Goal: Task Accomplishment & Management: Complete application form

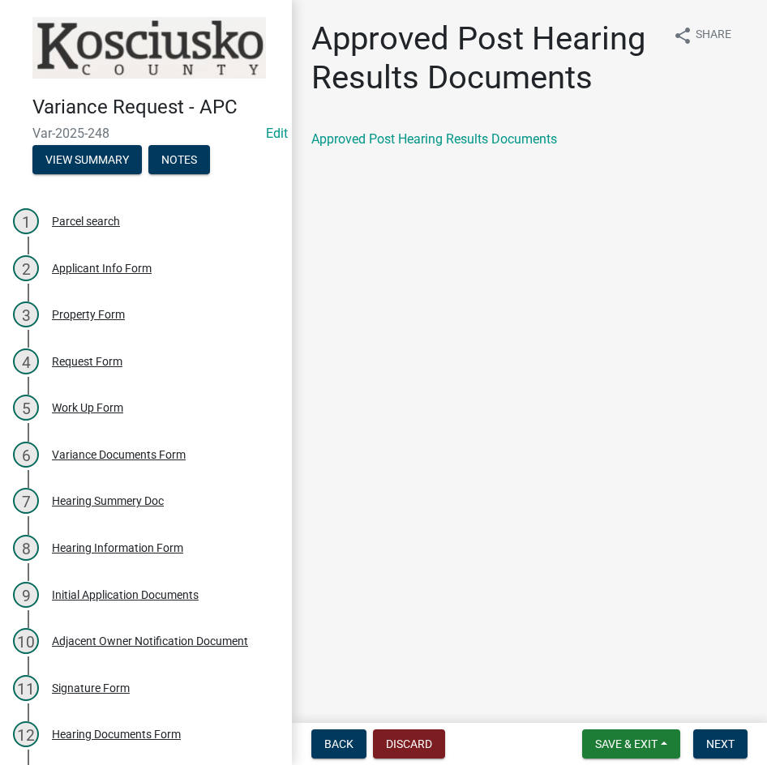
scroll to position [136, 0]
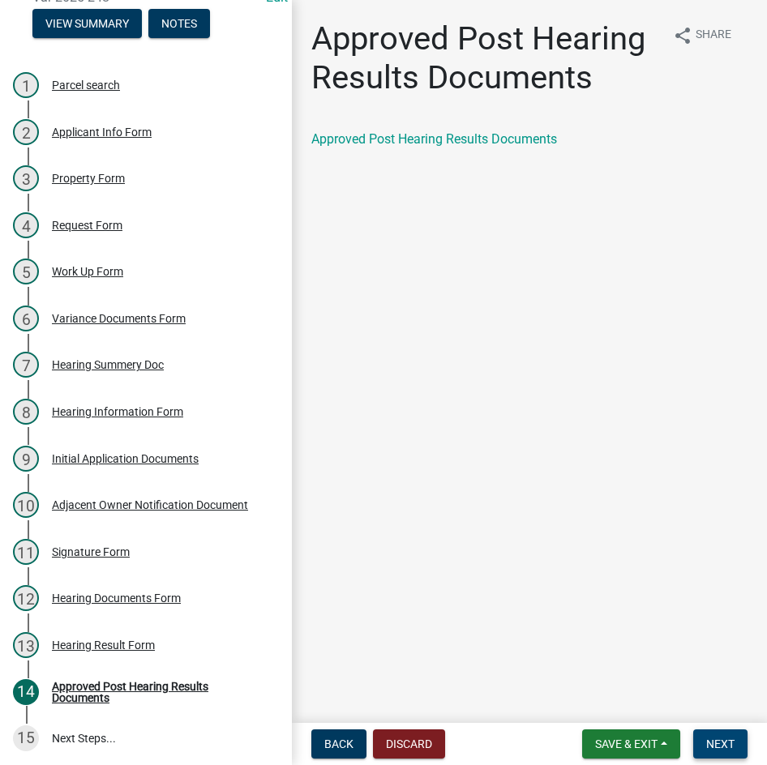
click at [721, 743] on span "Next" at bounding box center [720, 744] width 28 height 13
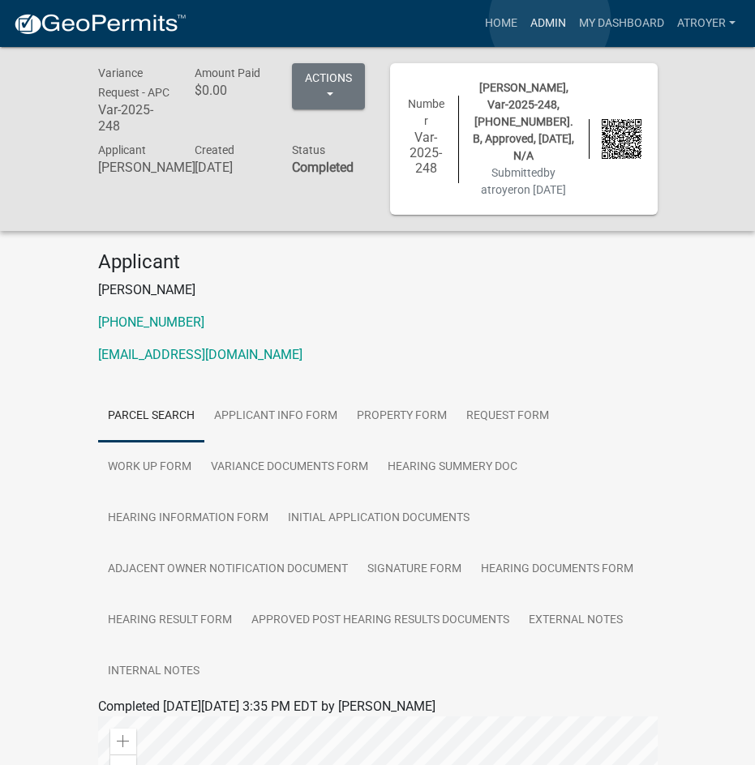
click at [550, 20] on link "Admin" at bounding box center [548, 23] width 49 height 31
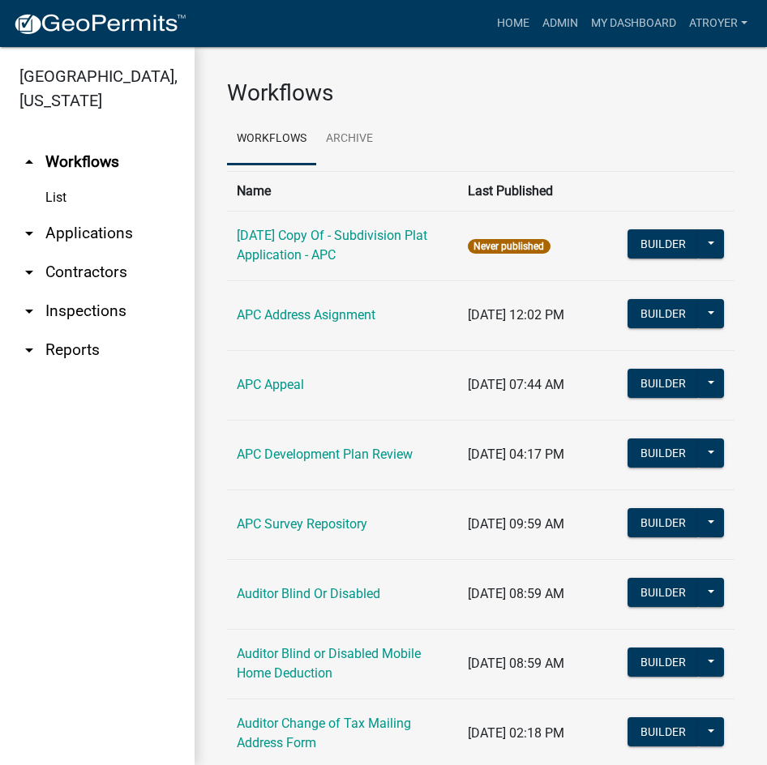
click at [115, 232] on link "arrow_drop_down Applications" at bounding box center [97, 233] width 195 height 39
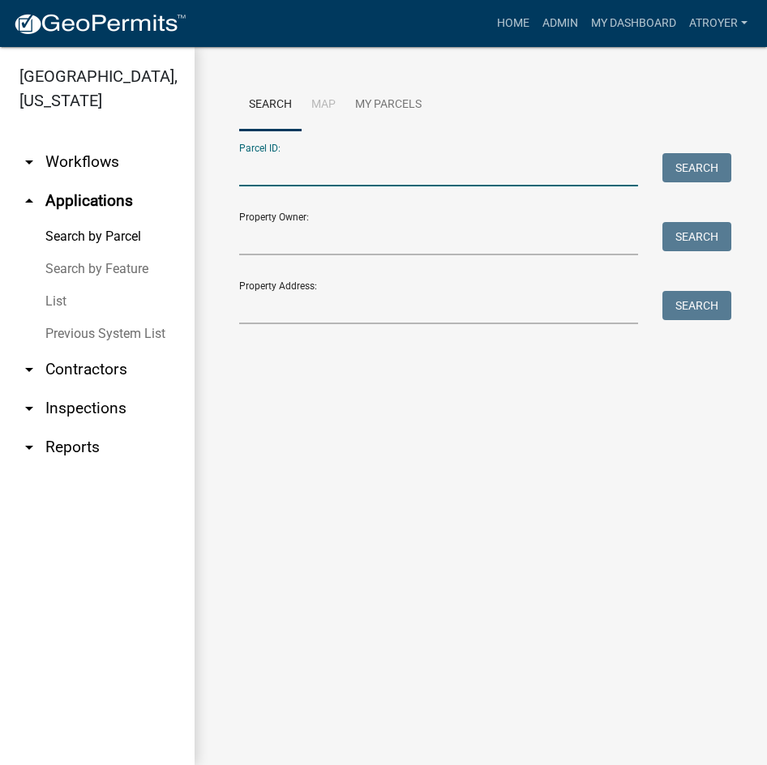
click at [389, 172] on input "Parcel ID:" at bounding box center [438, 169] width 399 height 33
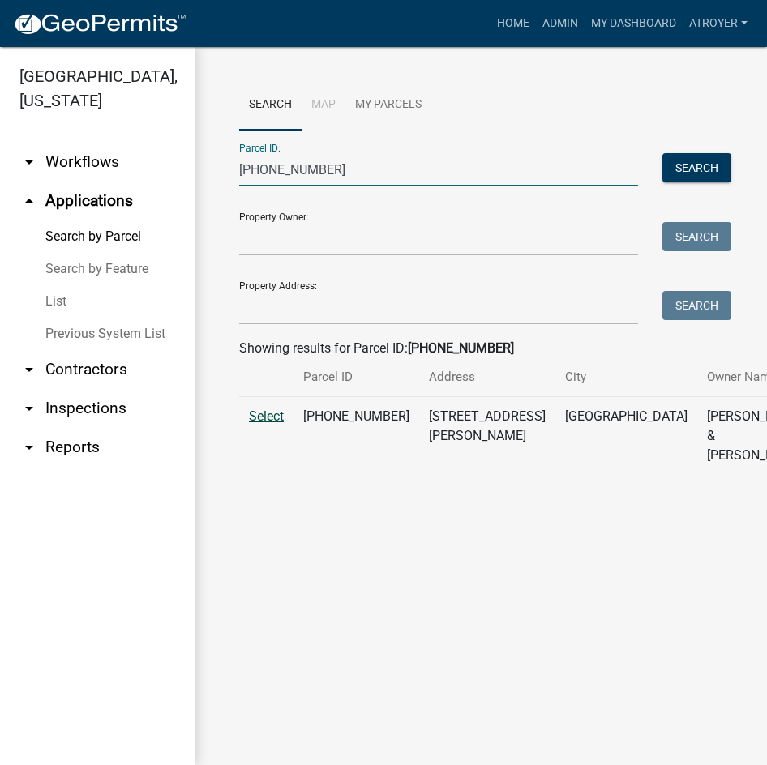
type input "[PHONE_NUMBER]"
click at [254, 424] on span "Select" at bounding box center [266, 416] width 35 height 15
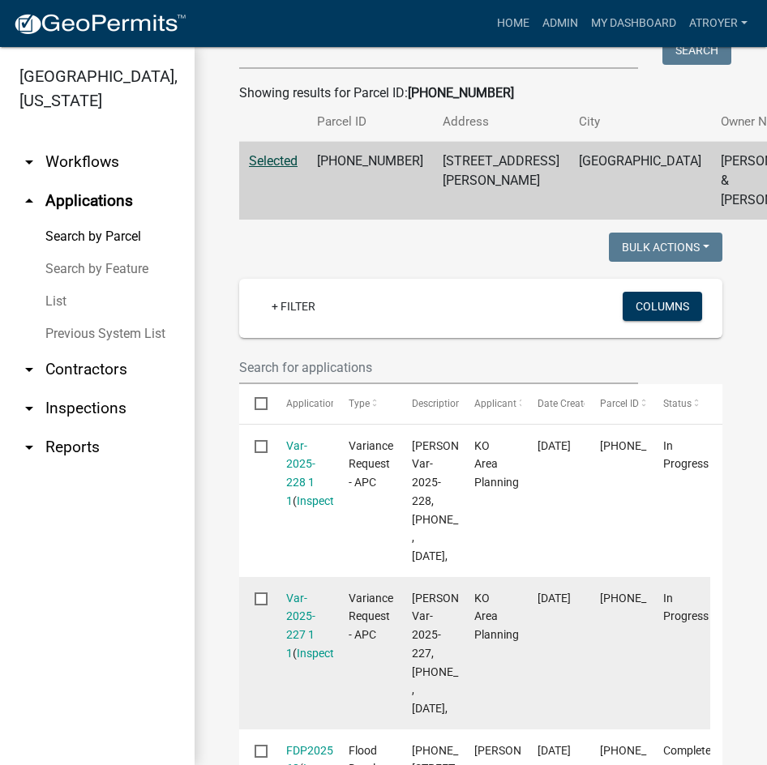
scroll to position [324, 0]
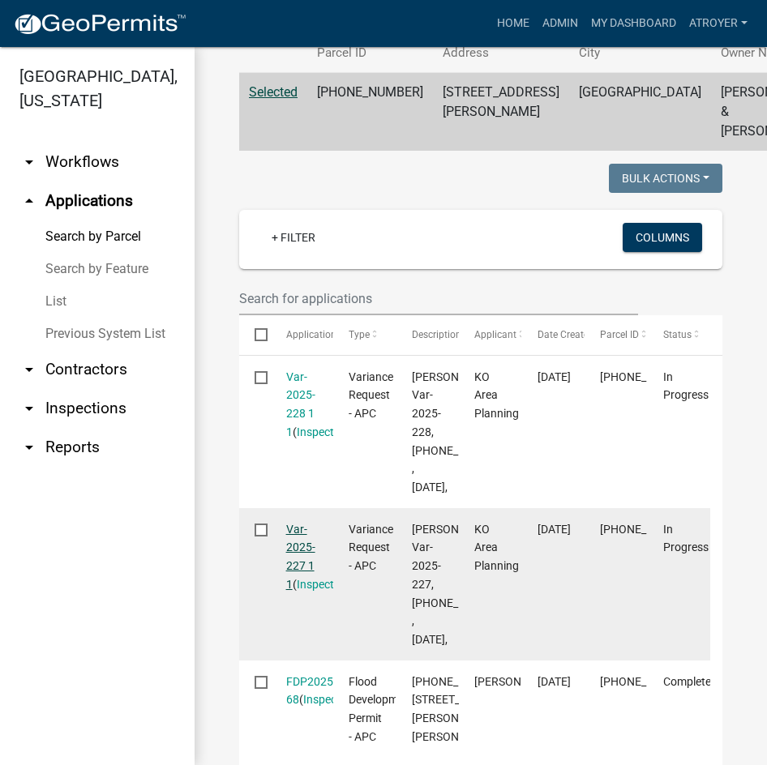
click at [299, 591] on link "Var-2025-227 1 1" at bounding box center [300, 557] width 29 height 68
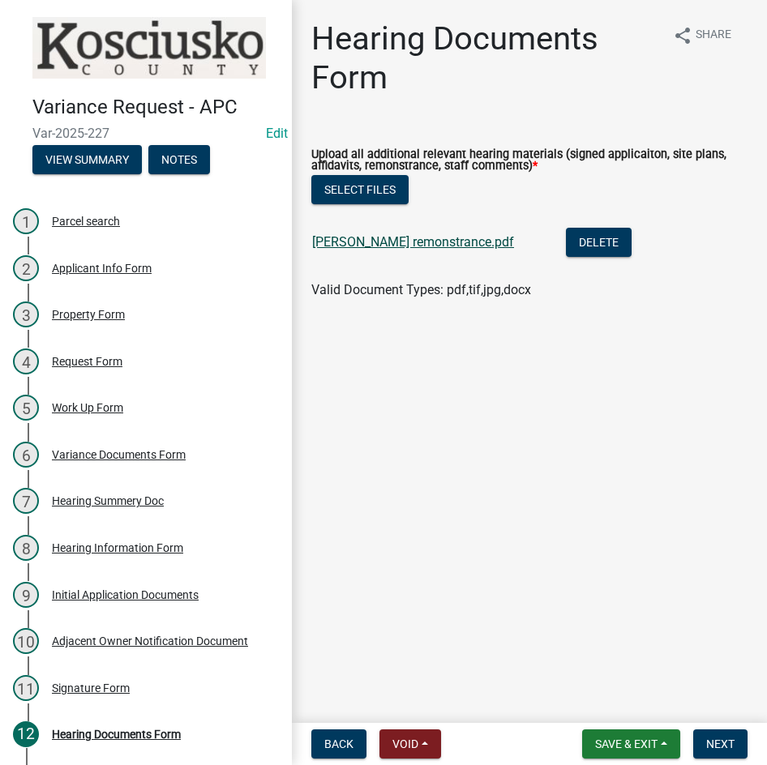
click at [427, 246] on link "[PERSON_NAME] remonstrance.pdf" at bounding box center [413, 241] width 202 height 15
click at [353, 194] on button "Select files" at bounding box center [359, 189] width 97 height 29
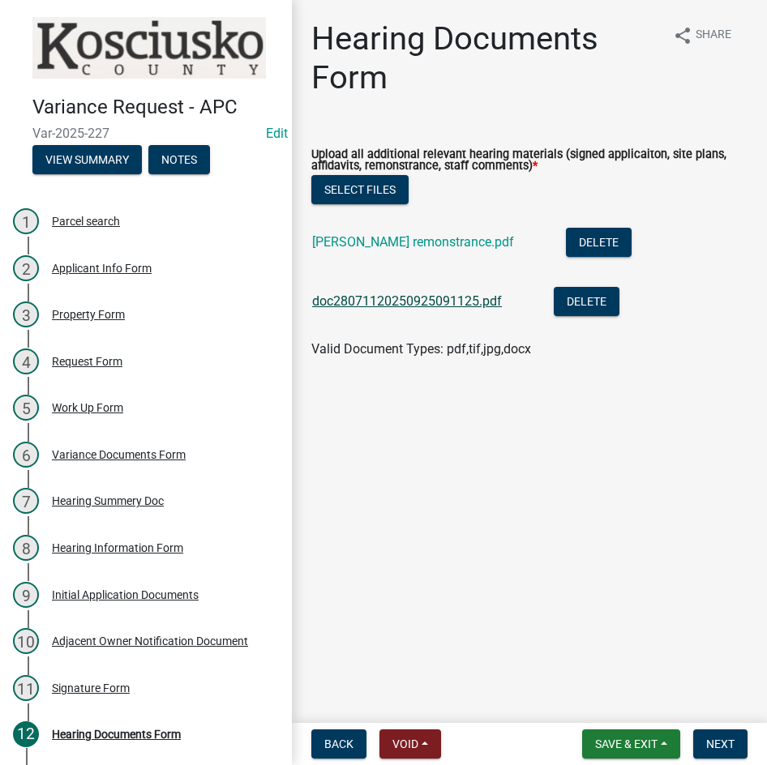
click at [457, 298] on link "doc28071120250925091125.pdf" at bounding box center [407, 300] width 190 height 15
click at [375, 189] on button "Select files" at bounding box center [359, 189] width 97 height 29
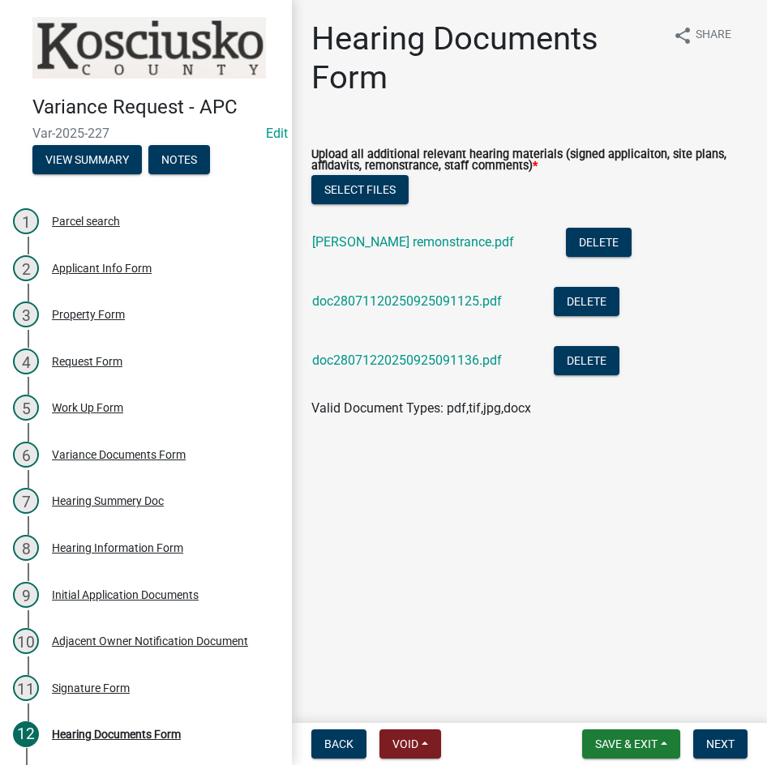
click at [426, 353] on div "doc28071220250925091136.pdf" at bounding box center [420, 362] width 216 height 33
click at [427, 356] on link "doc28071220250925091136.pdf" at bounding box center [407, 360] width 190 height 15
click at [716, 747] on span "Next" at bounding box center [720, 744] width 28 height 13
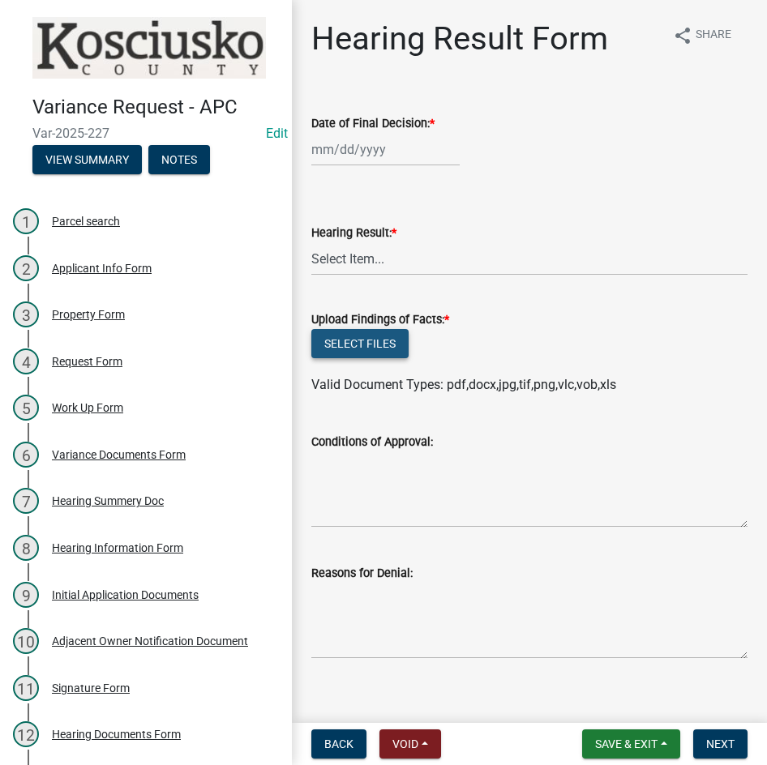
click at [362, 351] on button "Select files" at bounding box center [359, 343] width 97 height 29
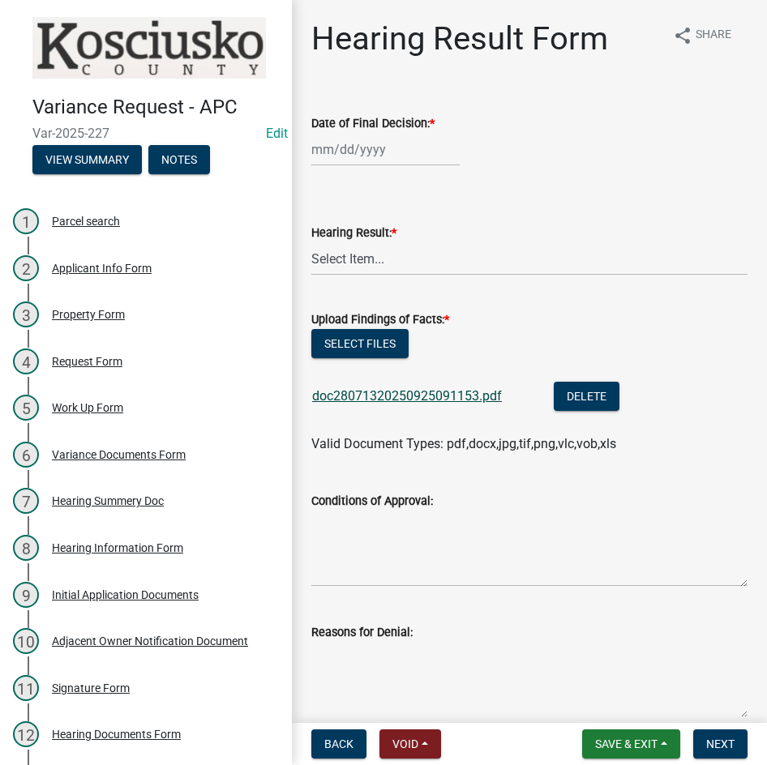
click at [430, 398] on link "doc28071320250925091153.pdf" at bounding box center [407, 395] width 190 height 15
click at [360, 344] on button "Select files" at bounding box center [359, 343] width 97 height 29
click at [384, 155] on div at bounding box center [385, 149] width 148 height 33
select select "9"
select select "2025"
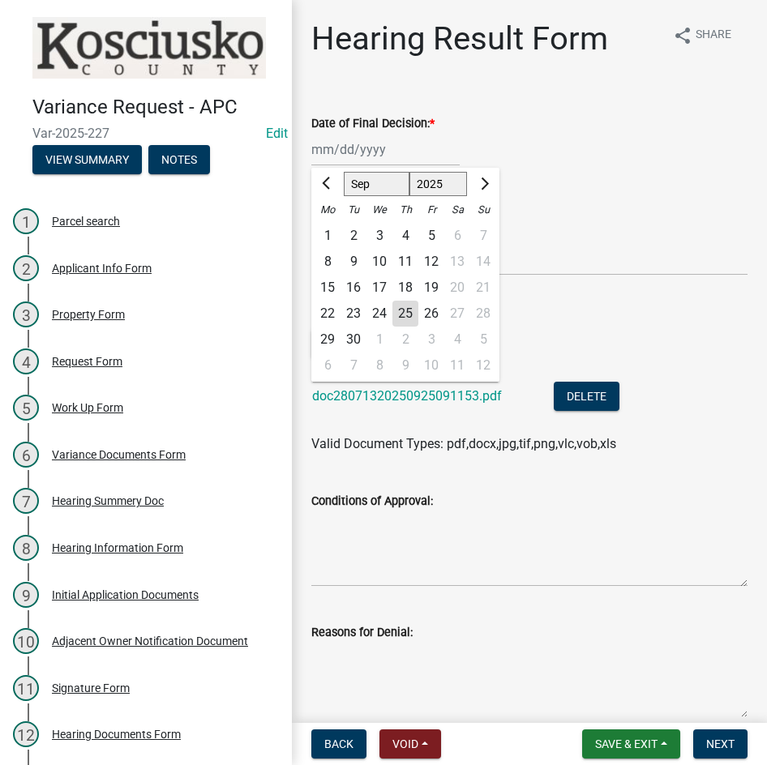
click at [354, 259] on div "9" at bounding box center [353, 262] width 26 height 26
type input "[DATE]"
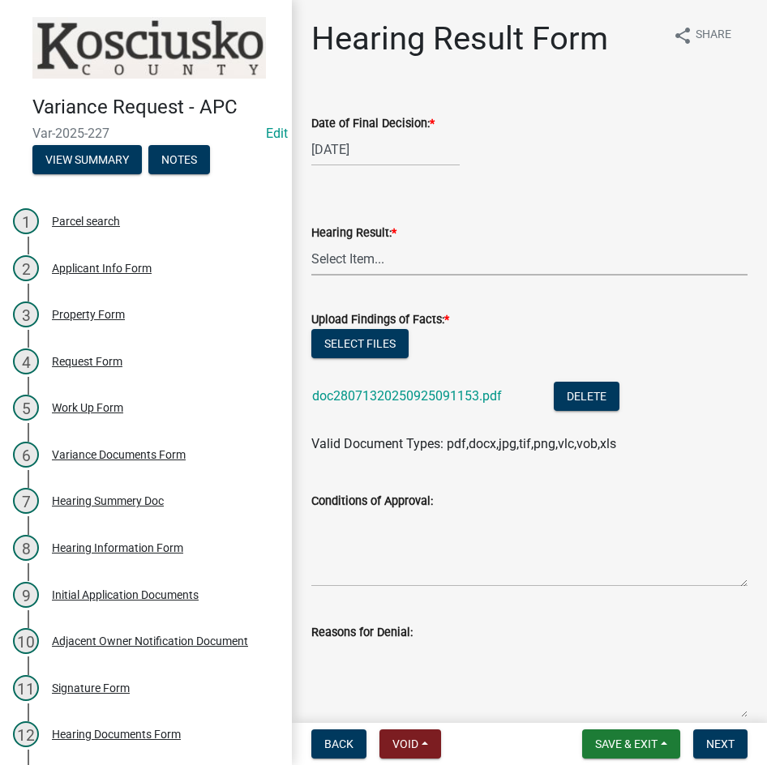
click at [377, 260] on select "Select Item... Approved Denied Withdrawn/Dropped" at bounding box center [529, 258] width 436 height 33
click at [311, 242] on select "Select Item... Approved Denied Withdrawn/Dropped" at bounding box center [529, 258] width 436 height 33
select select "df923963-6217-4c0c-8085-03fb6dc9da0e"
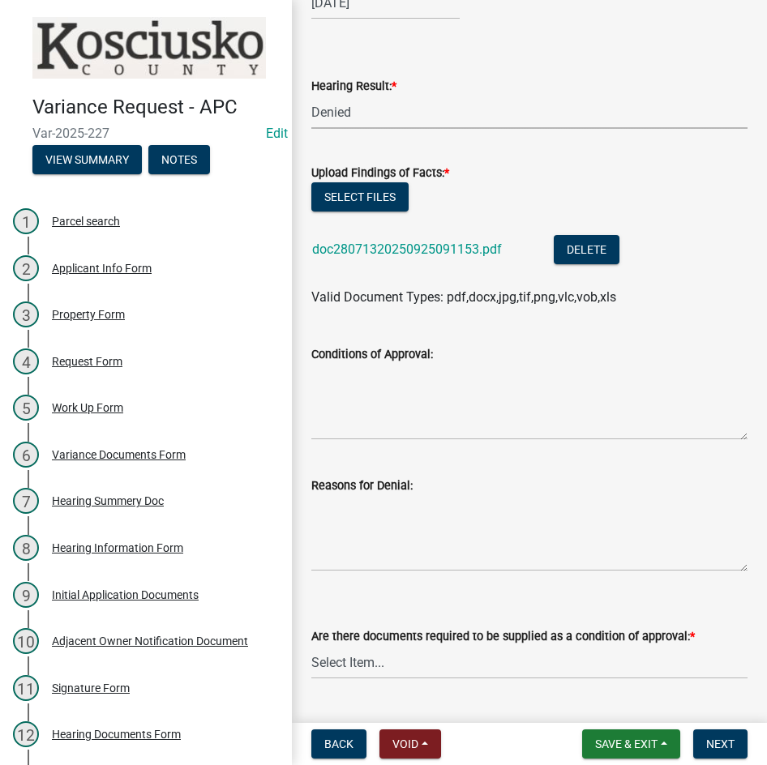
scroll to position [162, 0]
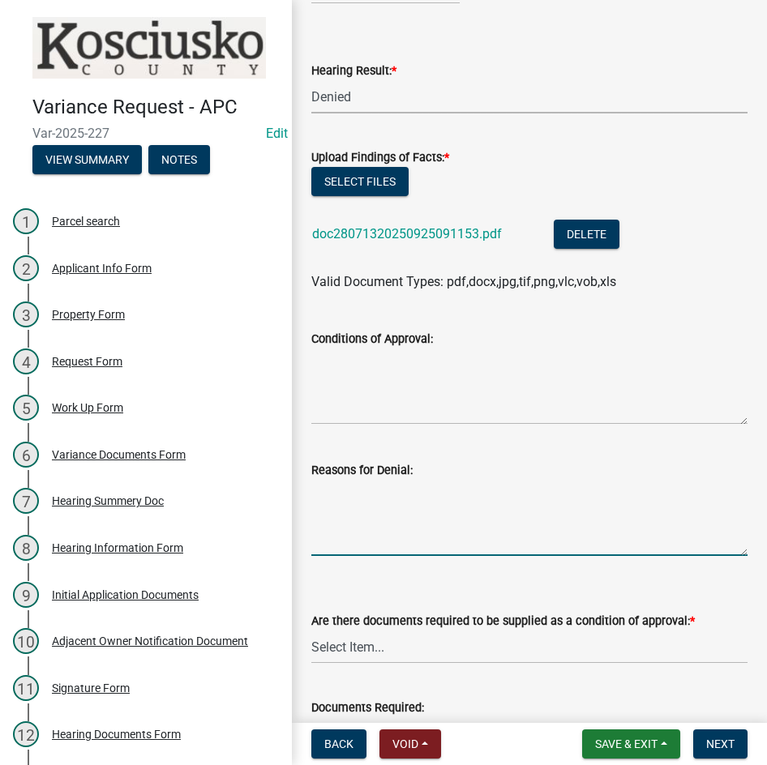
drag, startPoint x: 427, startPoint y: 521, endPoint x: 426, endPoint y: 508, distance: 13.0
click at [426, 521] on textarea "Reasons for Denial:" at bounding box center [529, 518] width 436 height 76
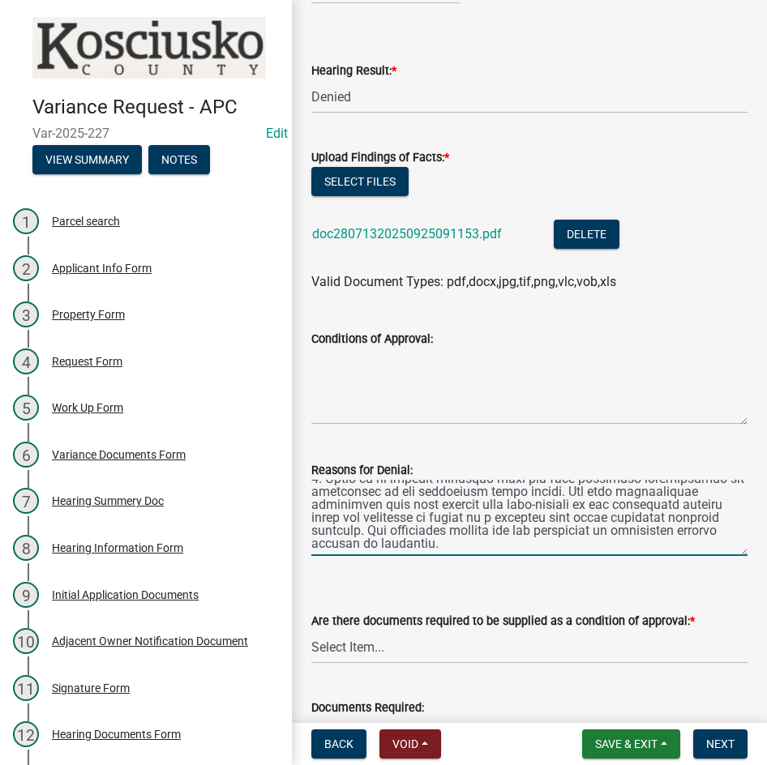
scroll to position [281, 0]
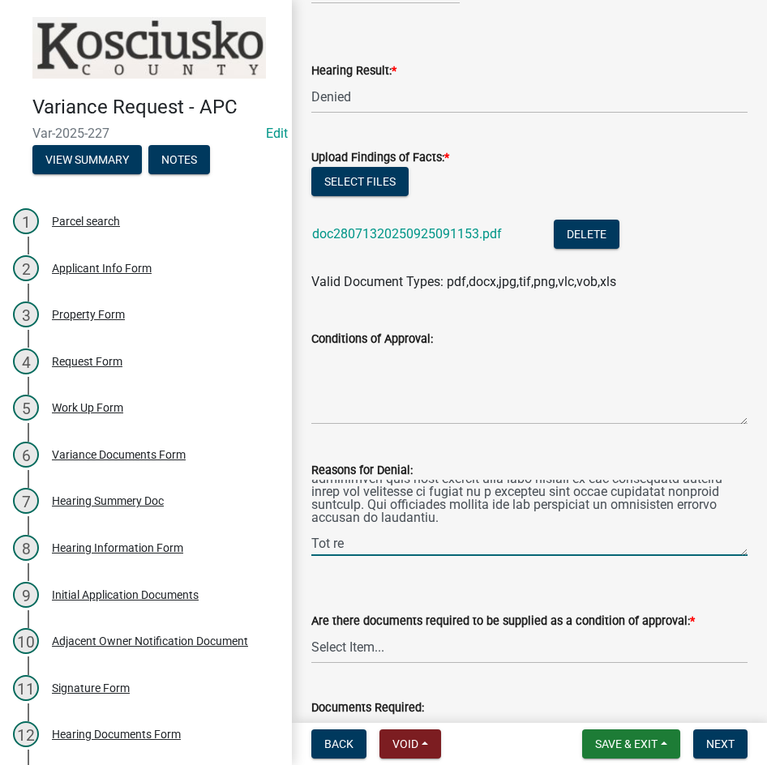
type textarea "The Variance to leave a pergola/gazebo as illegally placed 16 feet from the wat…"
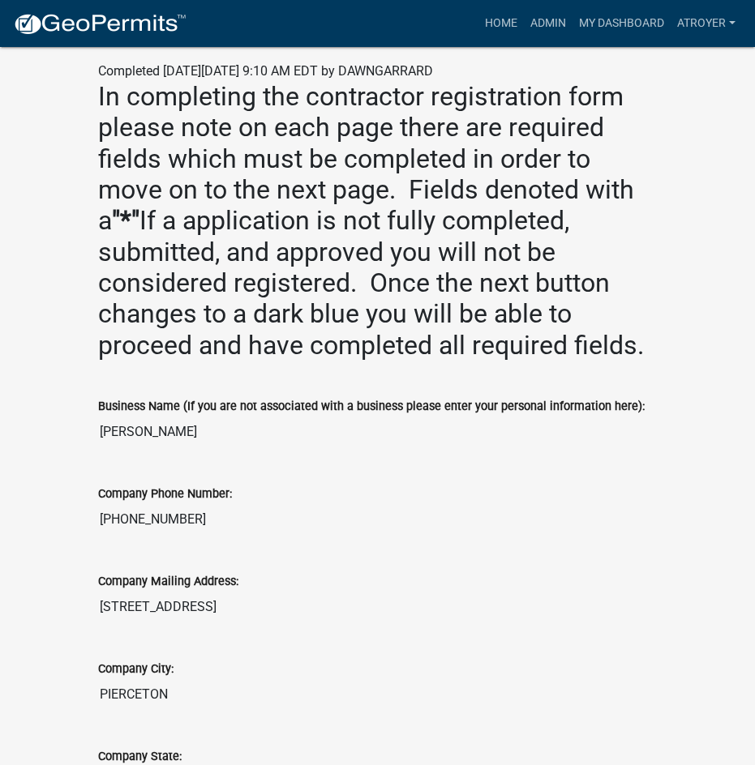
scroll to position [243, 0]
